Goal: Find specific page/section: Find specific page/section

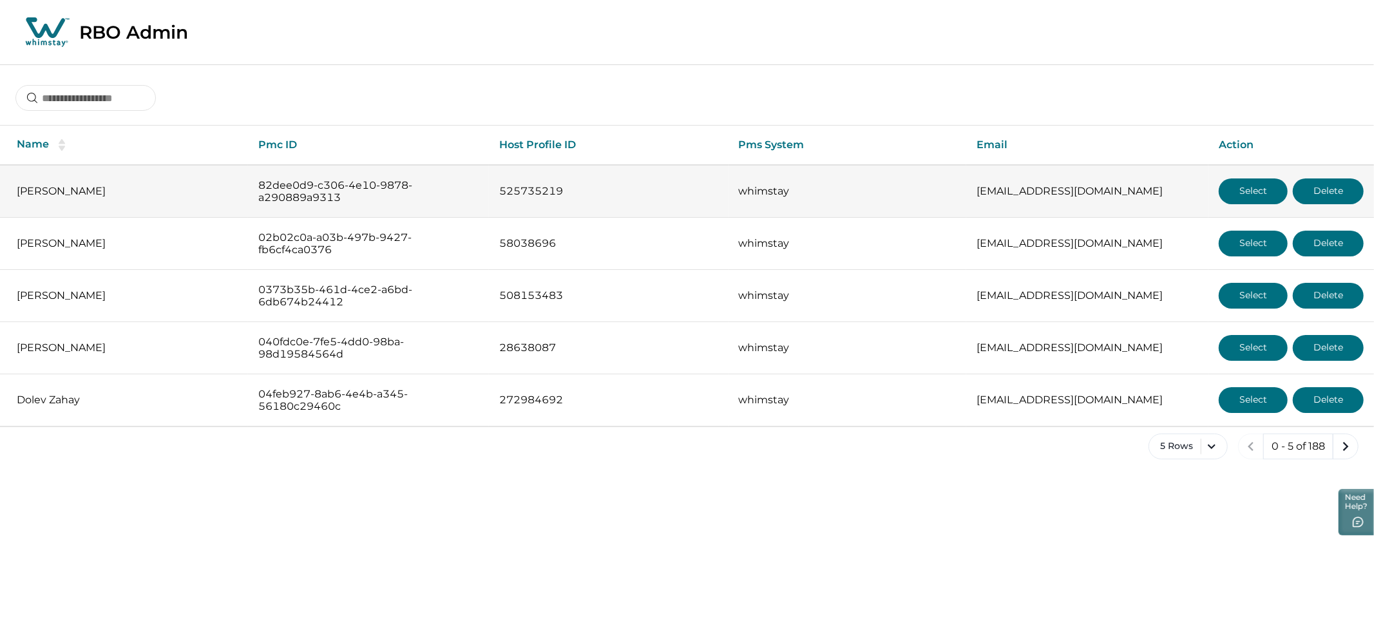
click at [1243, 185] on button "Select" at bounding box center [1253, 191] width 69 height 26
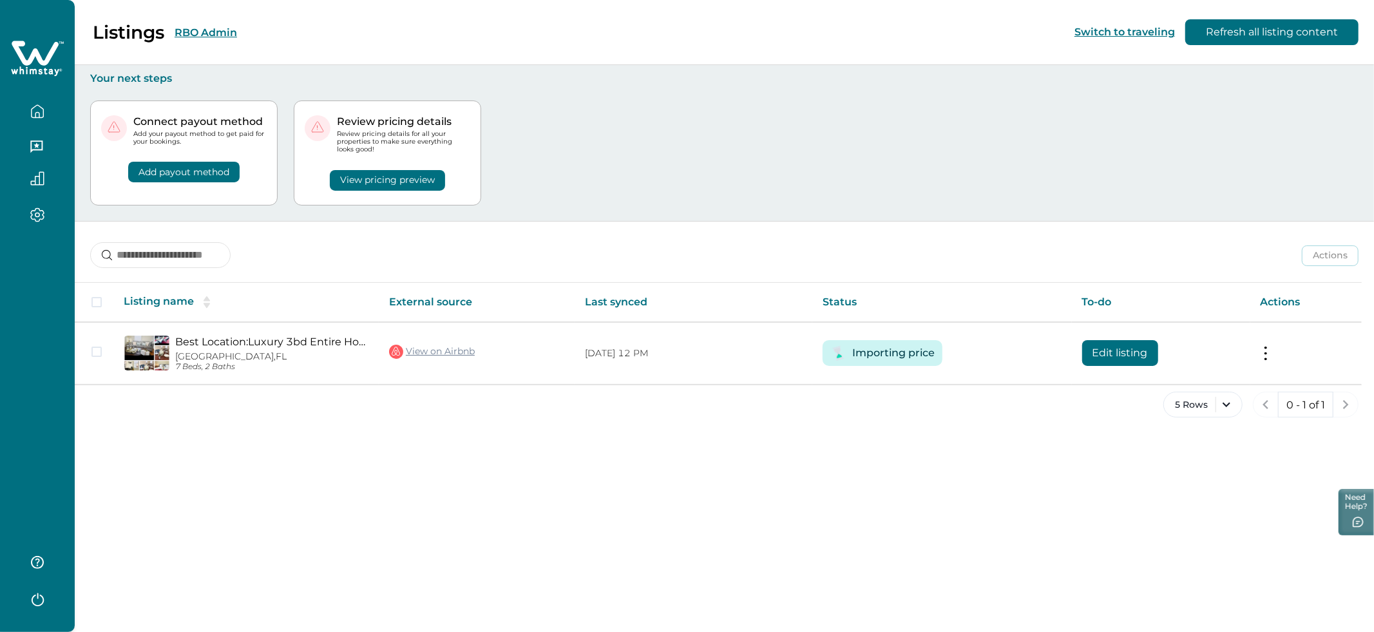
click at [696, 452] on div "Listings RBO Admin Switch to traveling Refresh all listing content Your next st…" at bounding box center [724, 316] width 1299 height 632
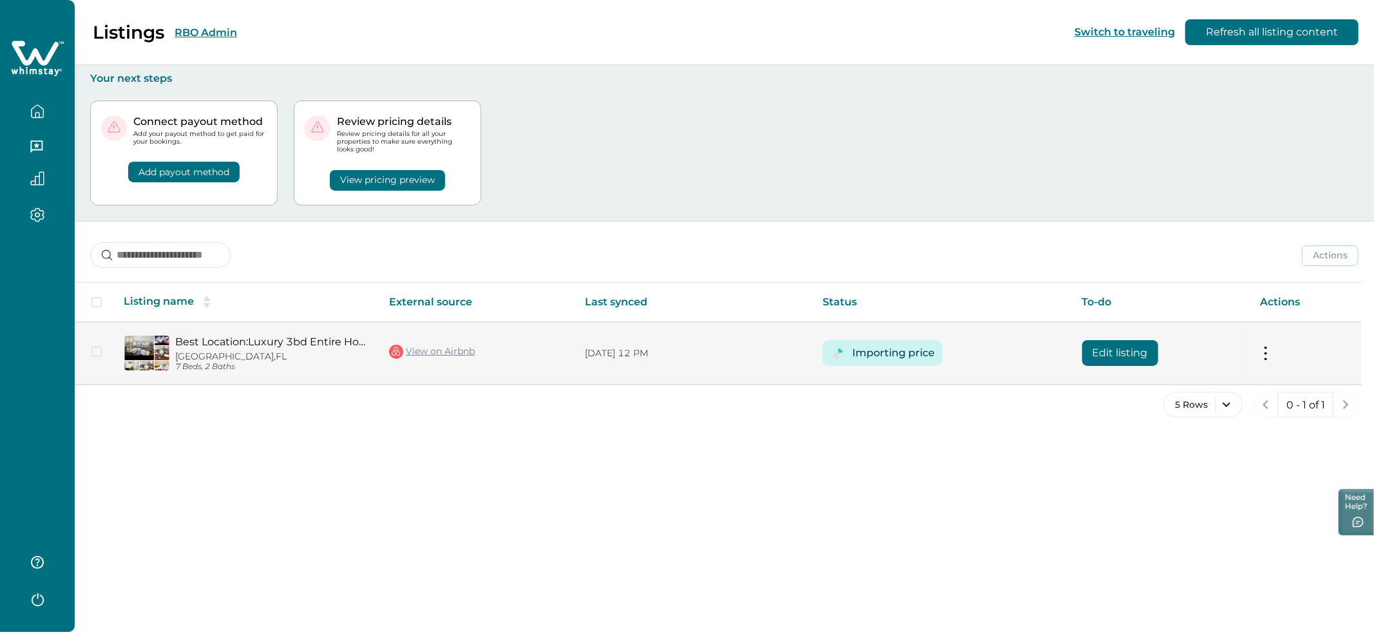
click at [1268, 348] on button at bounding box center [1265, 354] width 10 height 14
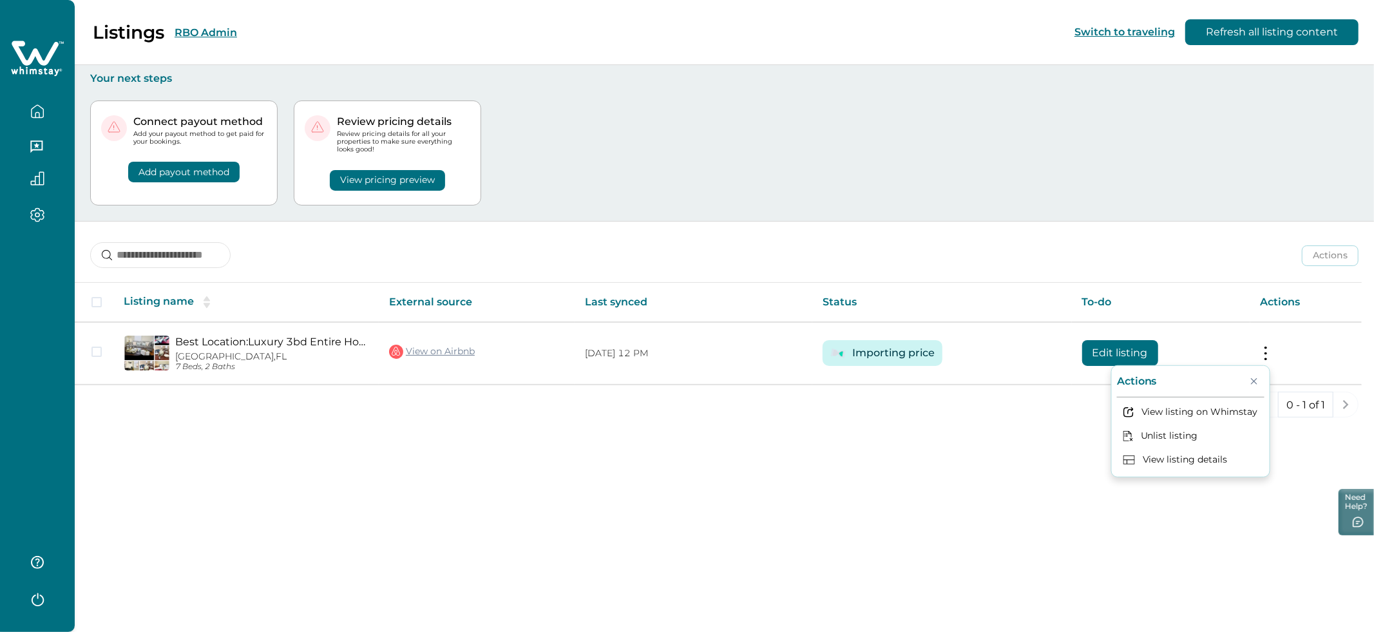
click at [900, 462] on div "Listings RBO Admin Switch to traveling Refresh all listing content Your next st…" at bounding box center [724, 316] width 1299 height 632
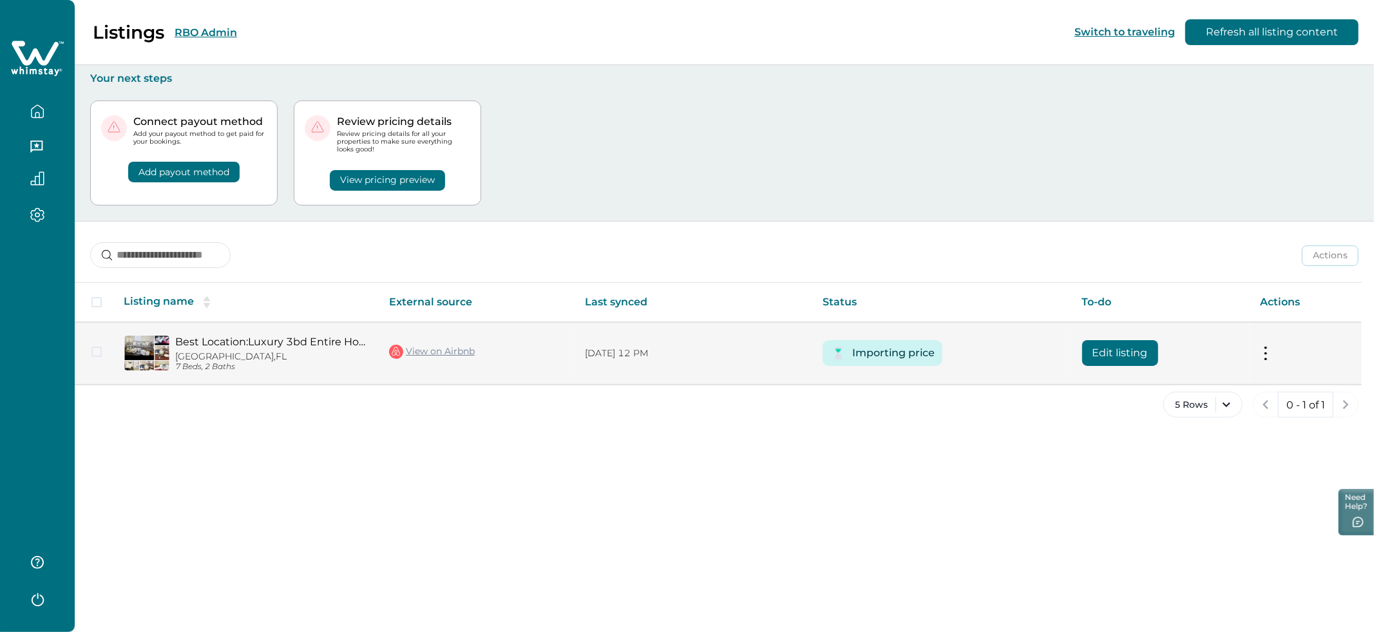
click at [1266, 350] on button at bounding box center [1265, 354] width 10 height 14
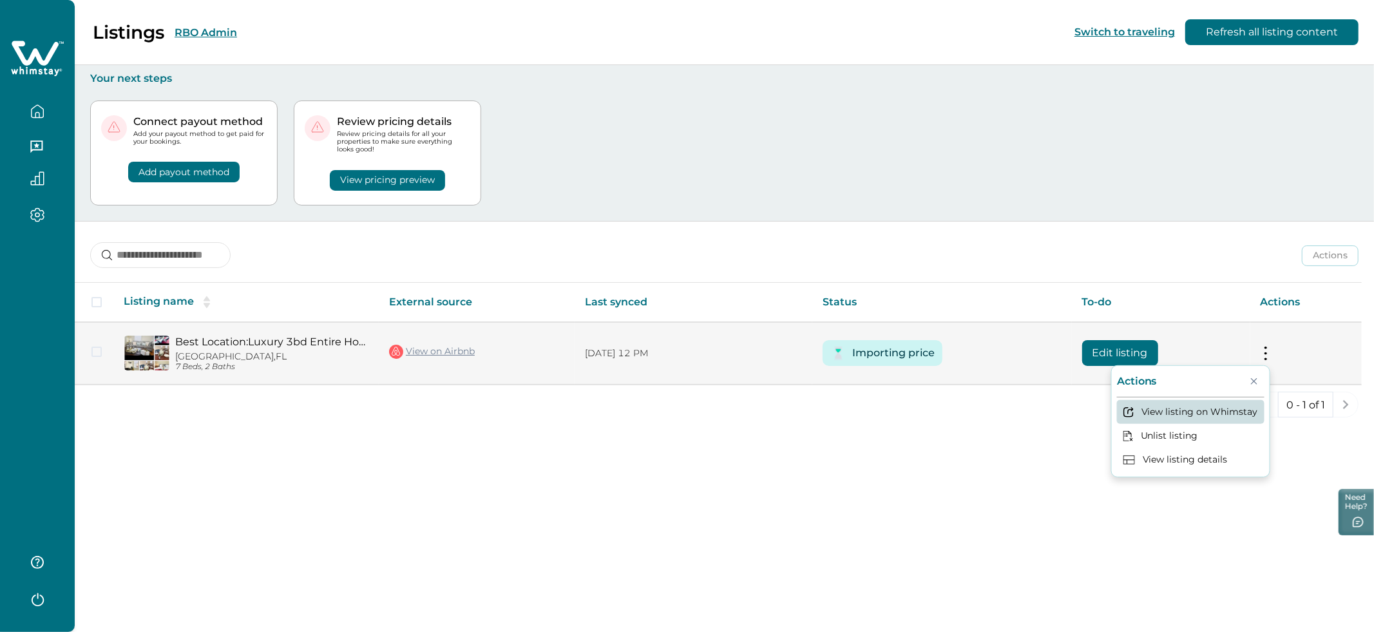
click at [1202, 406] on button "View listing on Whimstay" at bounding box center [1190, 411] width 147 height 24
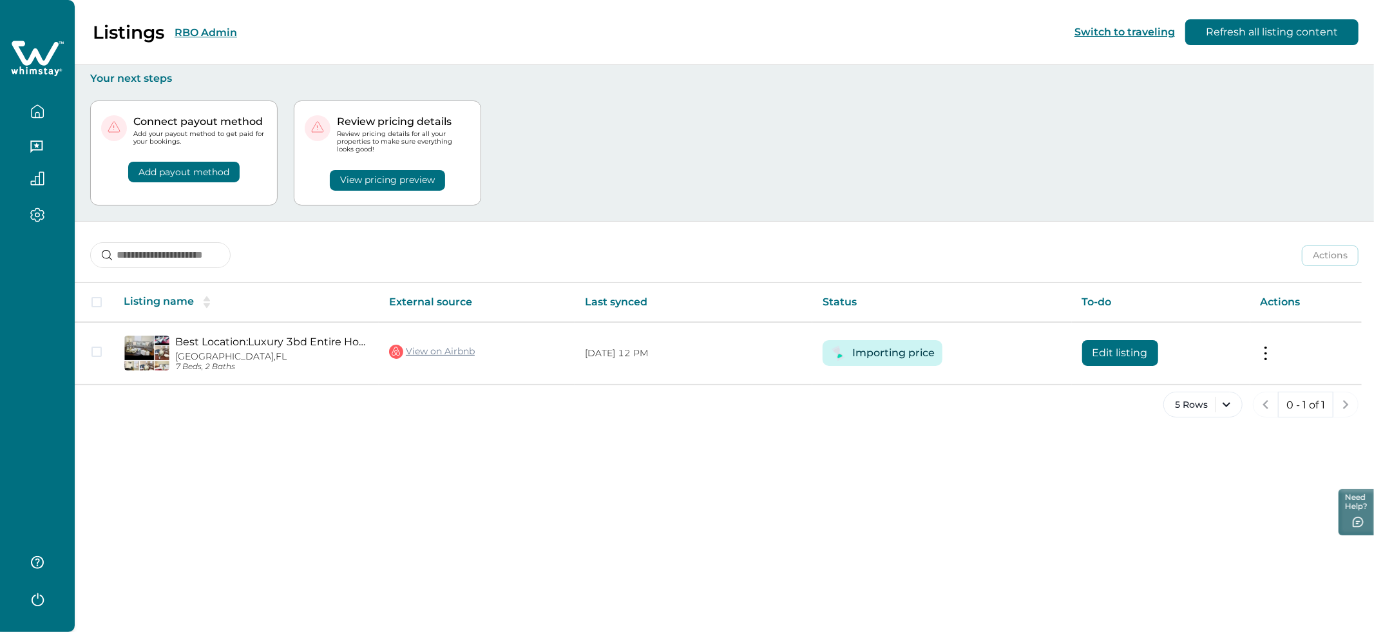
click at [757, 160] on div "Connect payout method Add your payout method to get paid for your bookings. Add…" at bounding box center [724, 153] width 1268 height 136
